Goal: Information Seeking & Learning: Learn about a topic

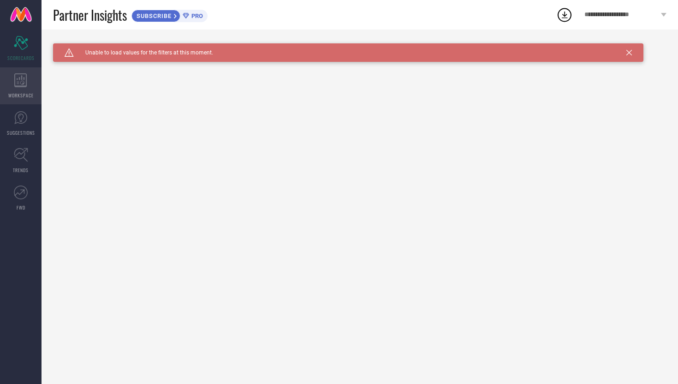
click at [21, 95] on span "WORKSPACE" at bounding box center [20, 95] width 25 height 7
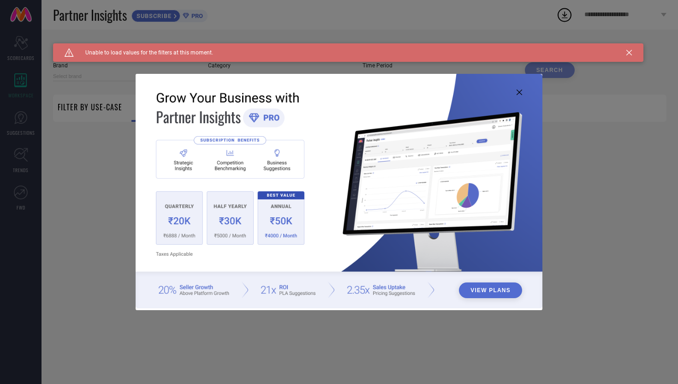
type input "1 STOP FASHION"
type input "All"
click at [629, 54] on icon at bounding box center [630, 53] width 6 height 6
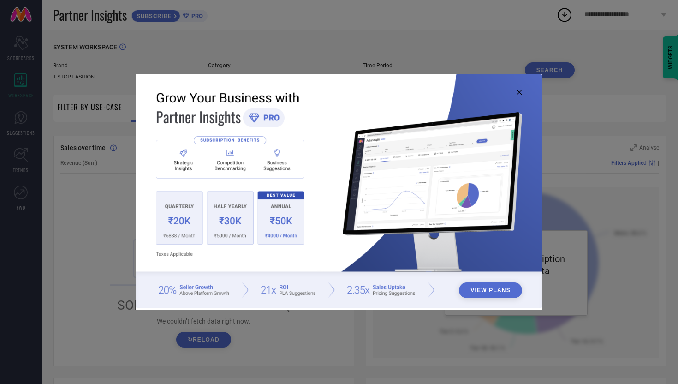
click at [519, 96] on img at bounding box center [339, 191] width 407 height 234
click at [520, 93] on icon at bounding box center [520, 93] width 6 height 6
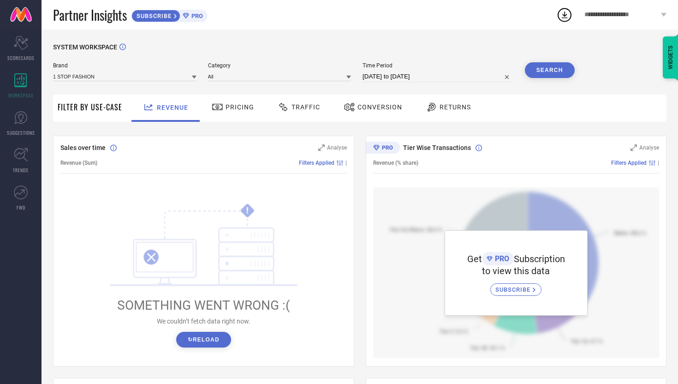
click at [305, 108] on span "Traffic" at bounding box center [306, 106] width 29 height 7
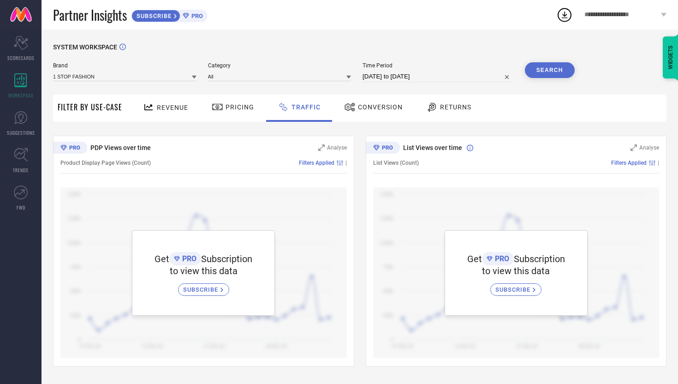
click at [375, 107] on span "Conversion" at bounding box center [380, 106] width 45 height 7
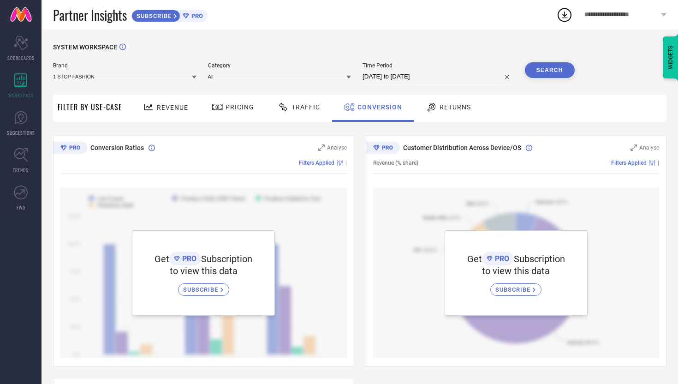
click at [440, 112] on div "Returns" at bounding box center [449, 107] width 50 height 16
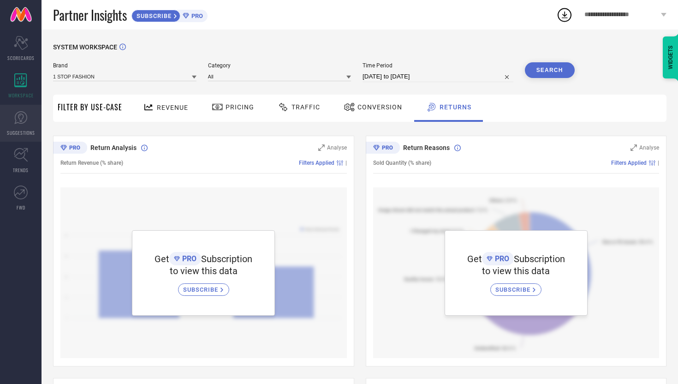
click at [24, 118] on icon at bounding box center [21, 118] width 14 height 14
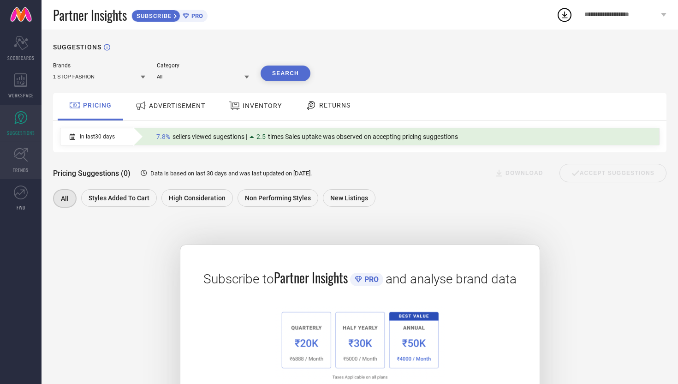
click at [20, 157] on icon at bounding box center [21, 155] width 14 height 14
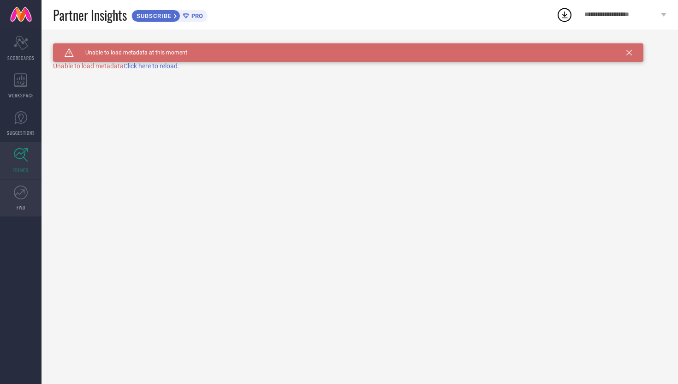
click at [22, 195] on icon at bounding box center [21, 193] width 14 height 14
